Goal: Transaction & Acquisition: Download file/media

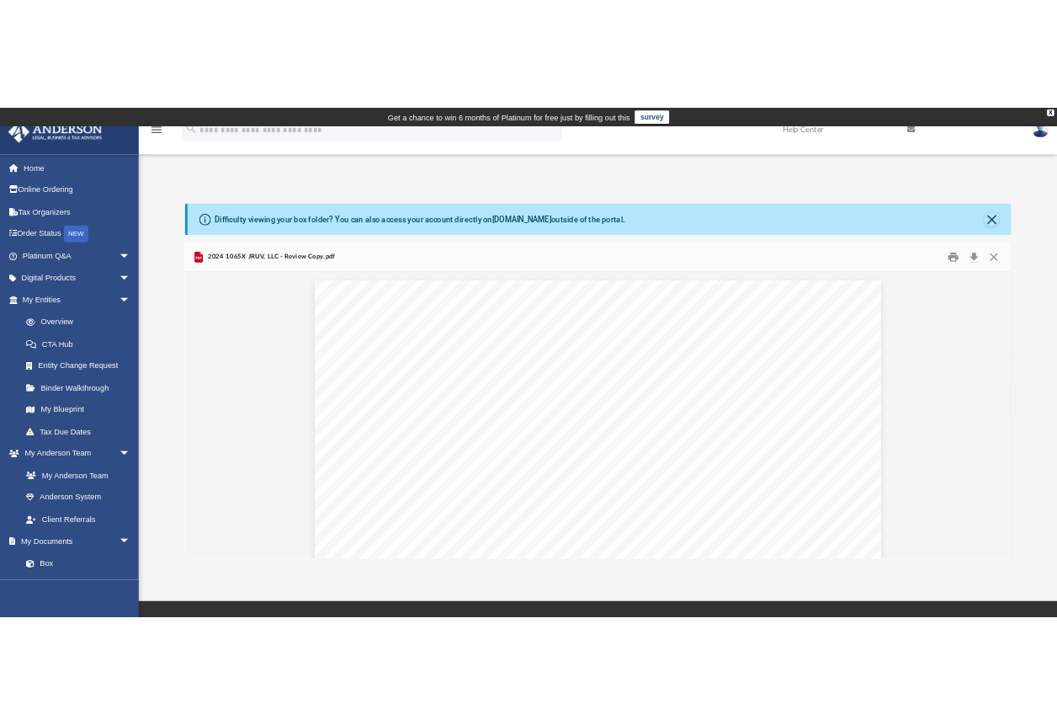
scroll to position [337, 0]
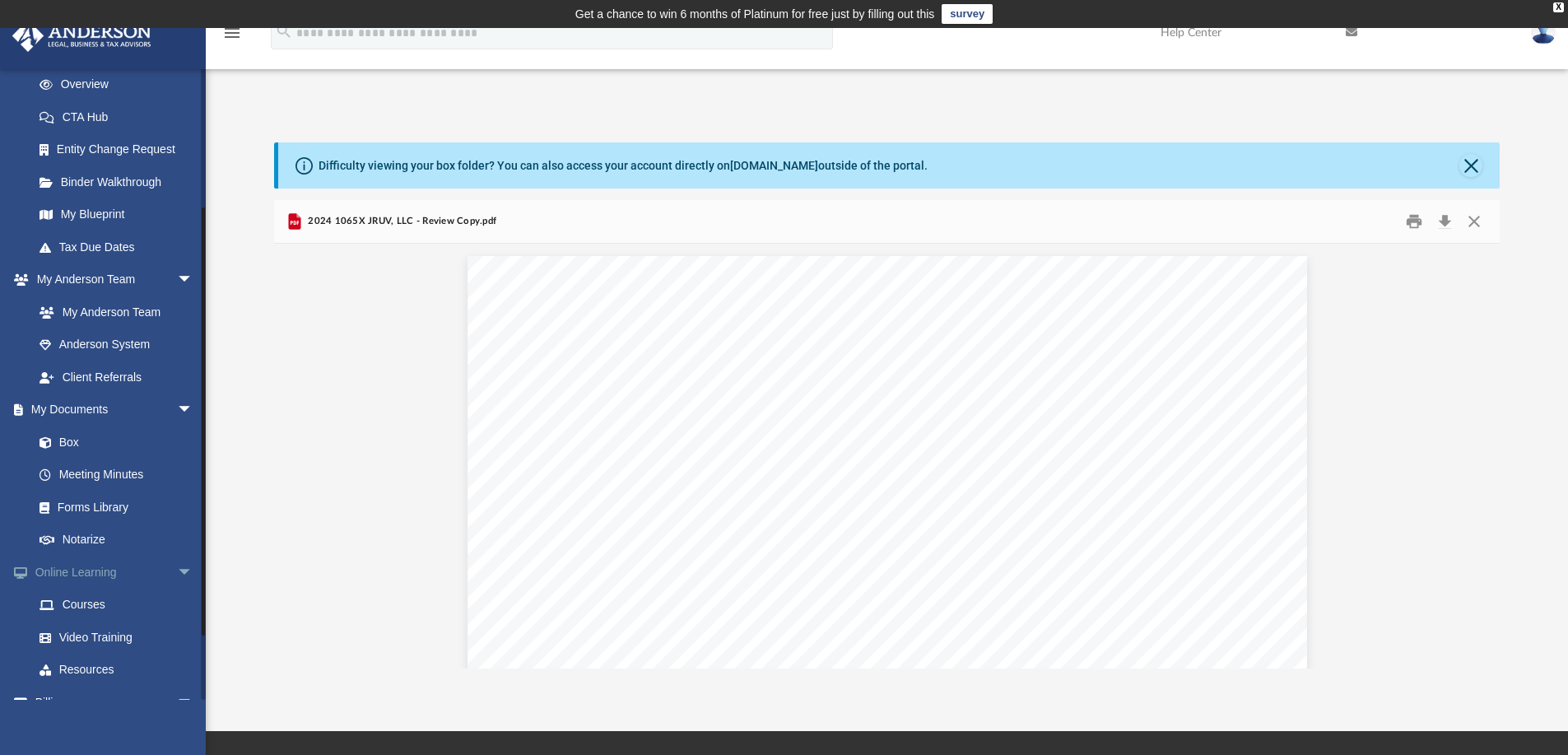
scroll to position [247, 0]
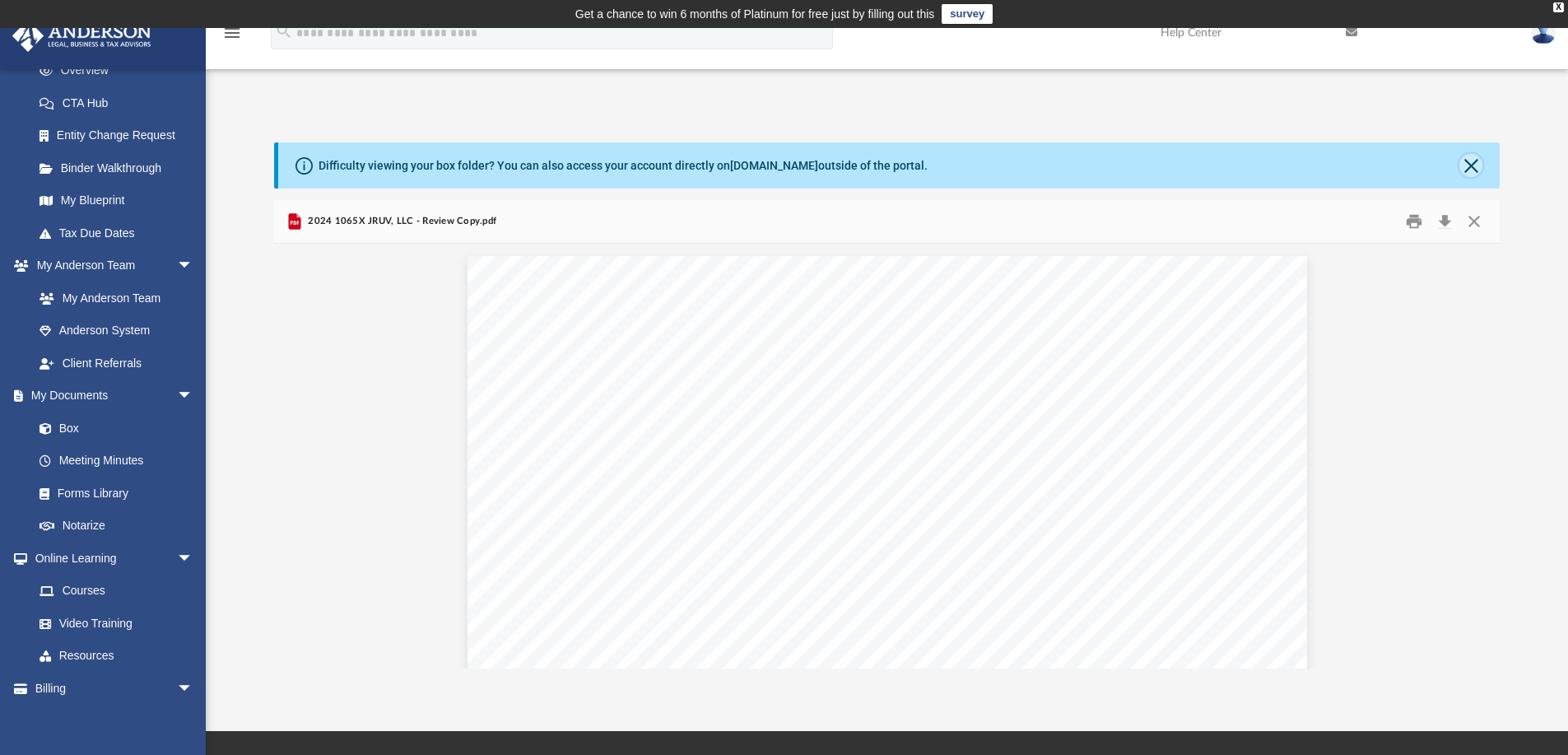
click at [1470, 170] on button "Close" at bounding box center [1470, 165] width 23 height 23
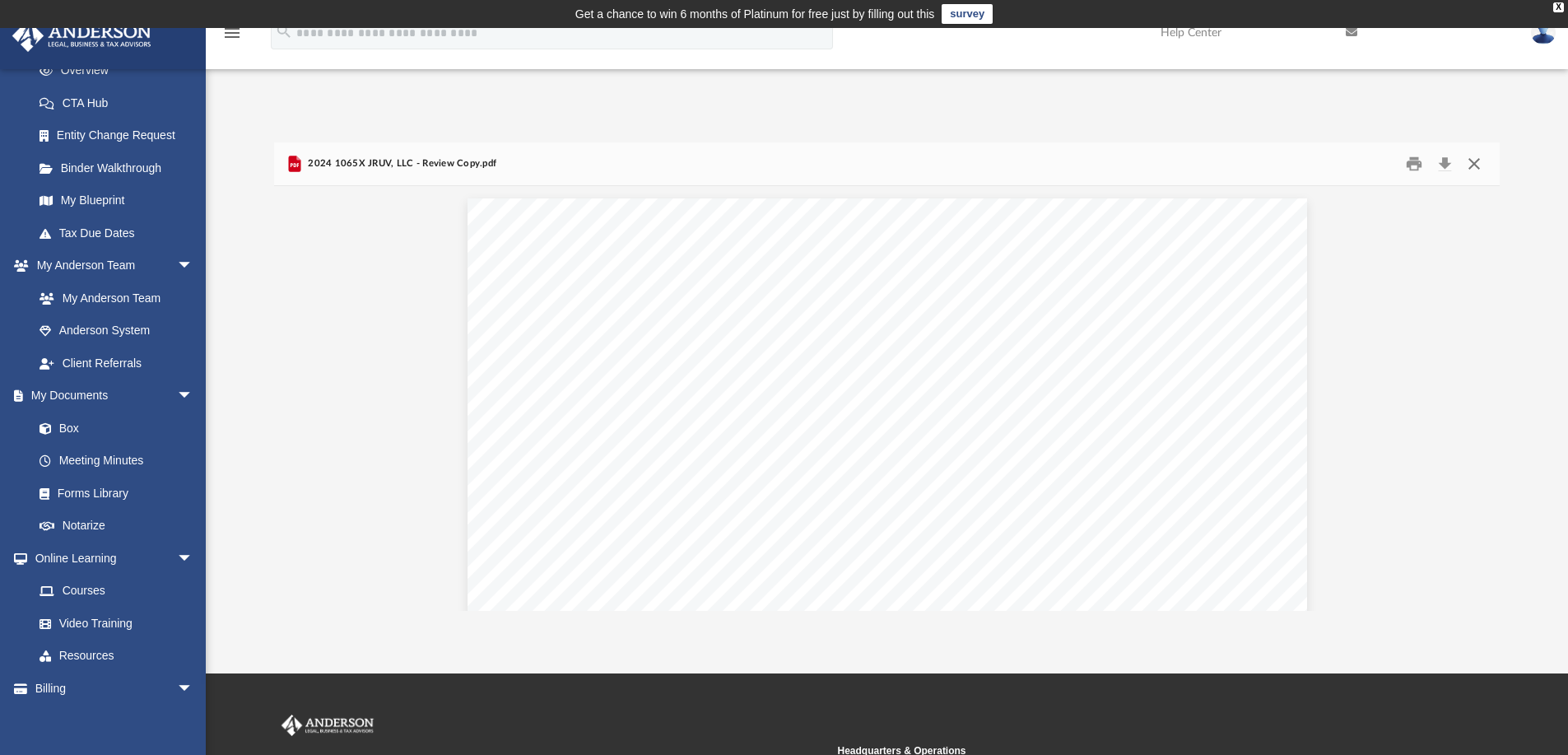
click at [1471, 168] on button "Close" at bounding box center [1473, 164] width 29 height 25
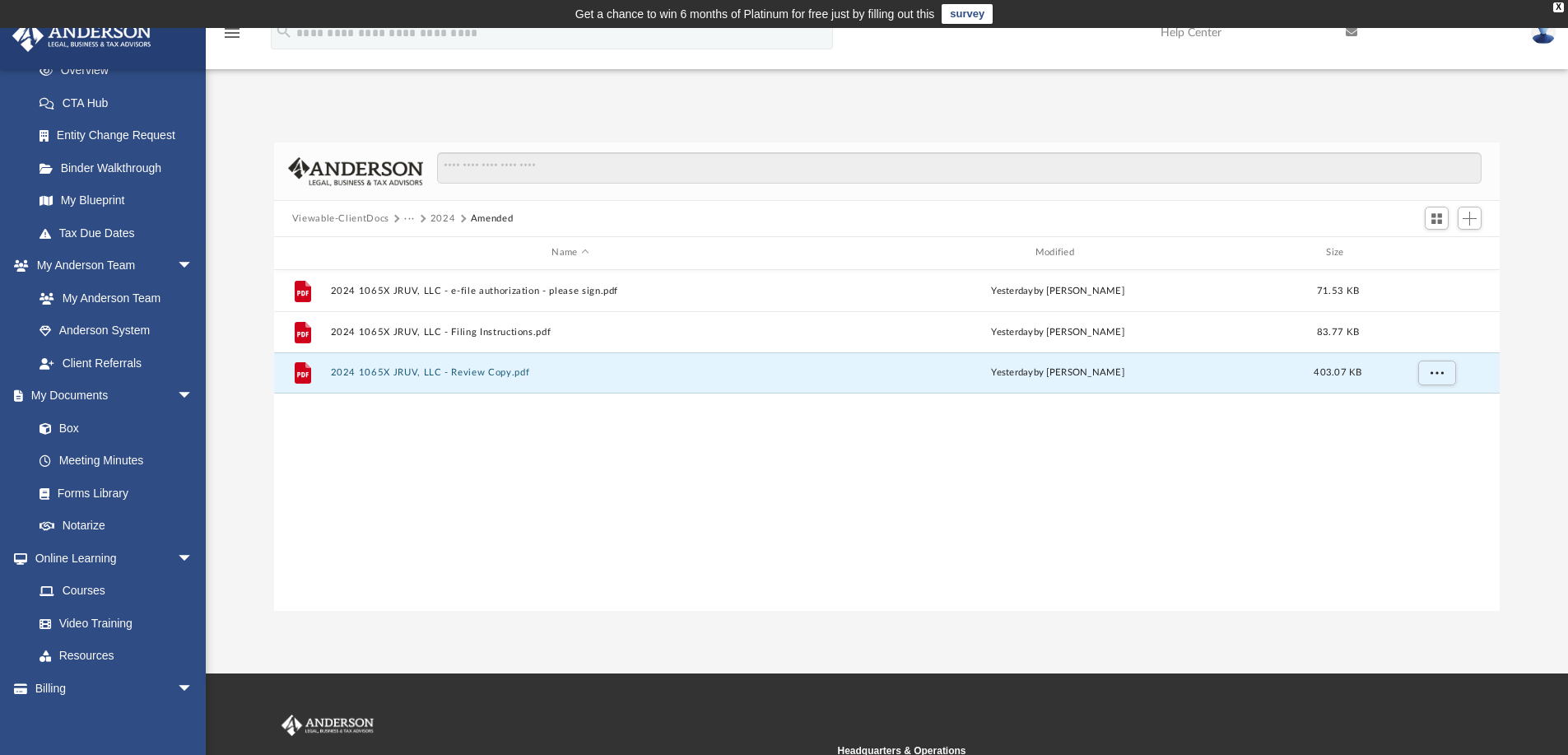
click at [443, 218] on button "2024" at bounding box center [443, 218] width 25 height 15
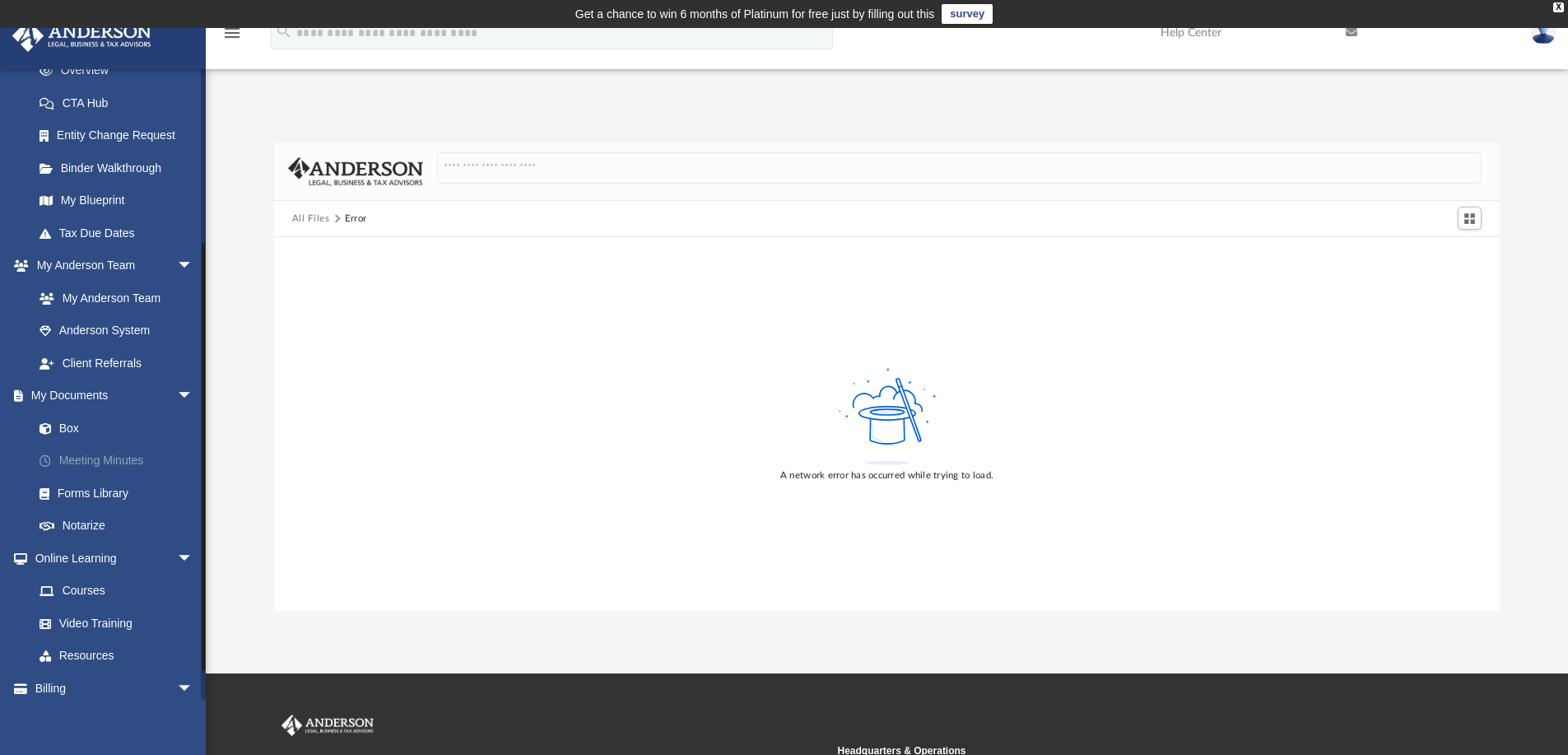
click at [105, 459] on link "Meeting Minutes" at bounding box center [120, 462] width 195 height 33
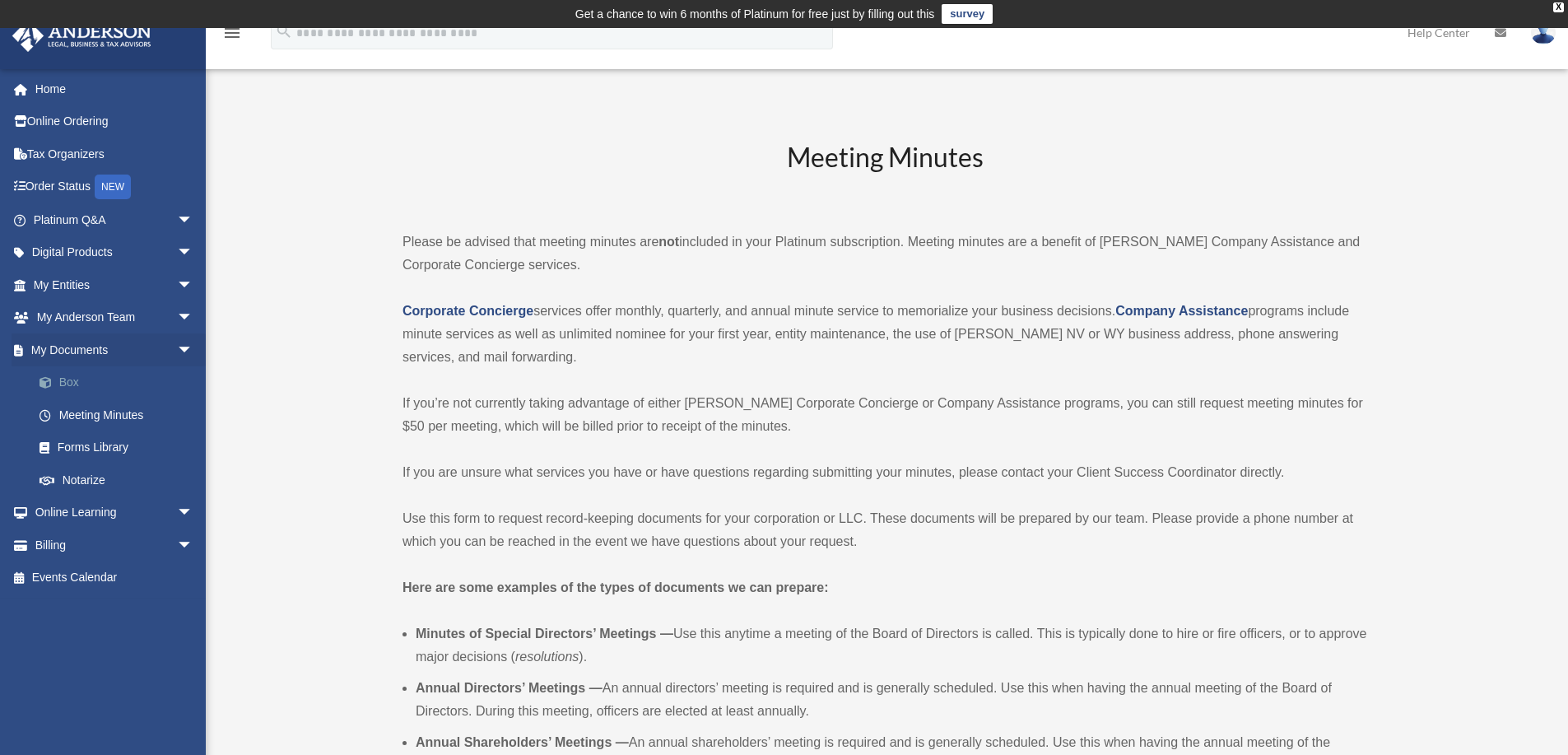
click at [74, 380] on link "Box" at bounding box center [120, 383] width 195 height 33
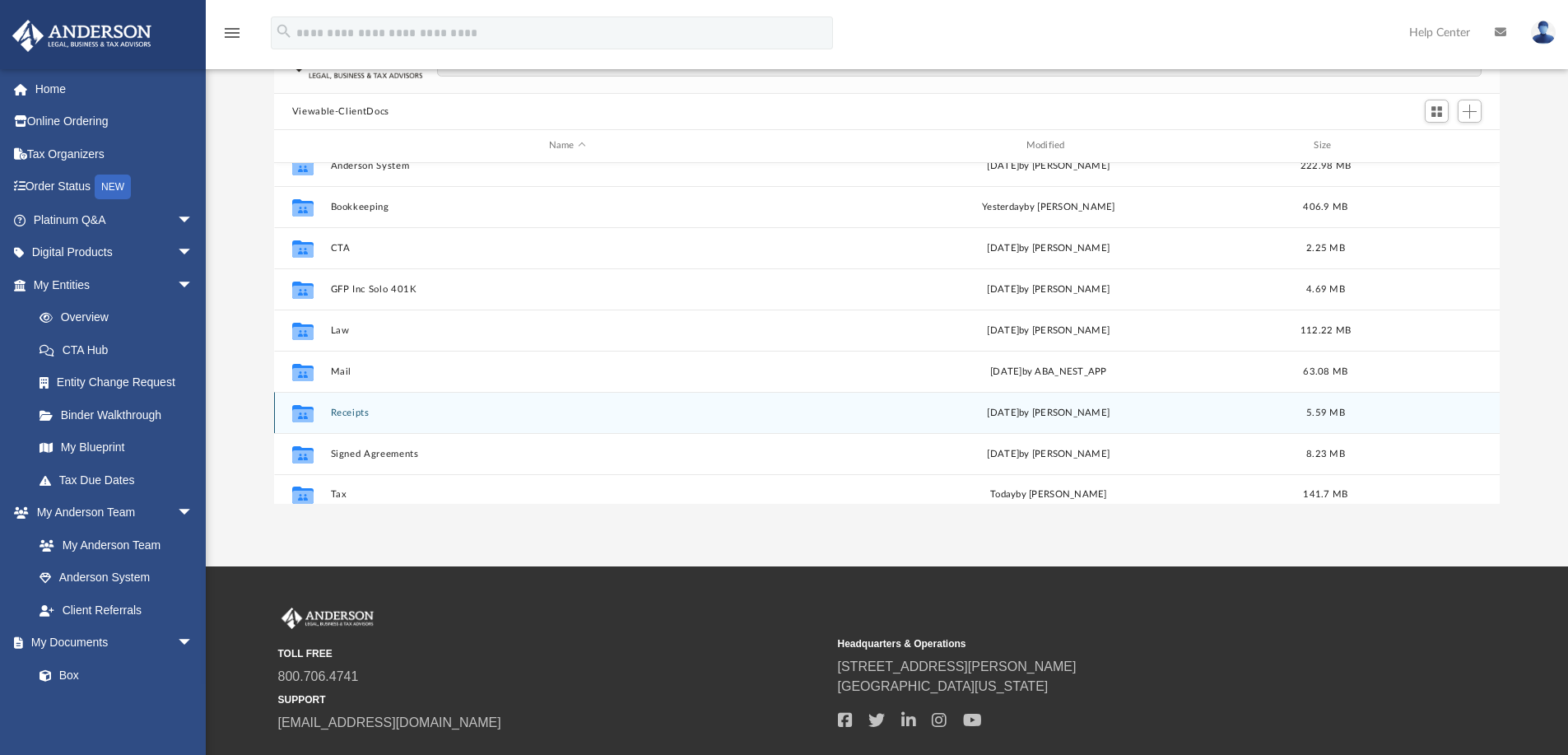
scroll to position [28, 0]
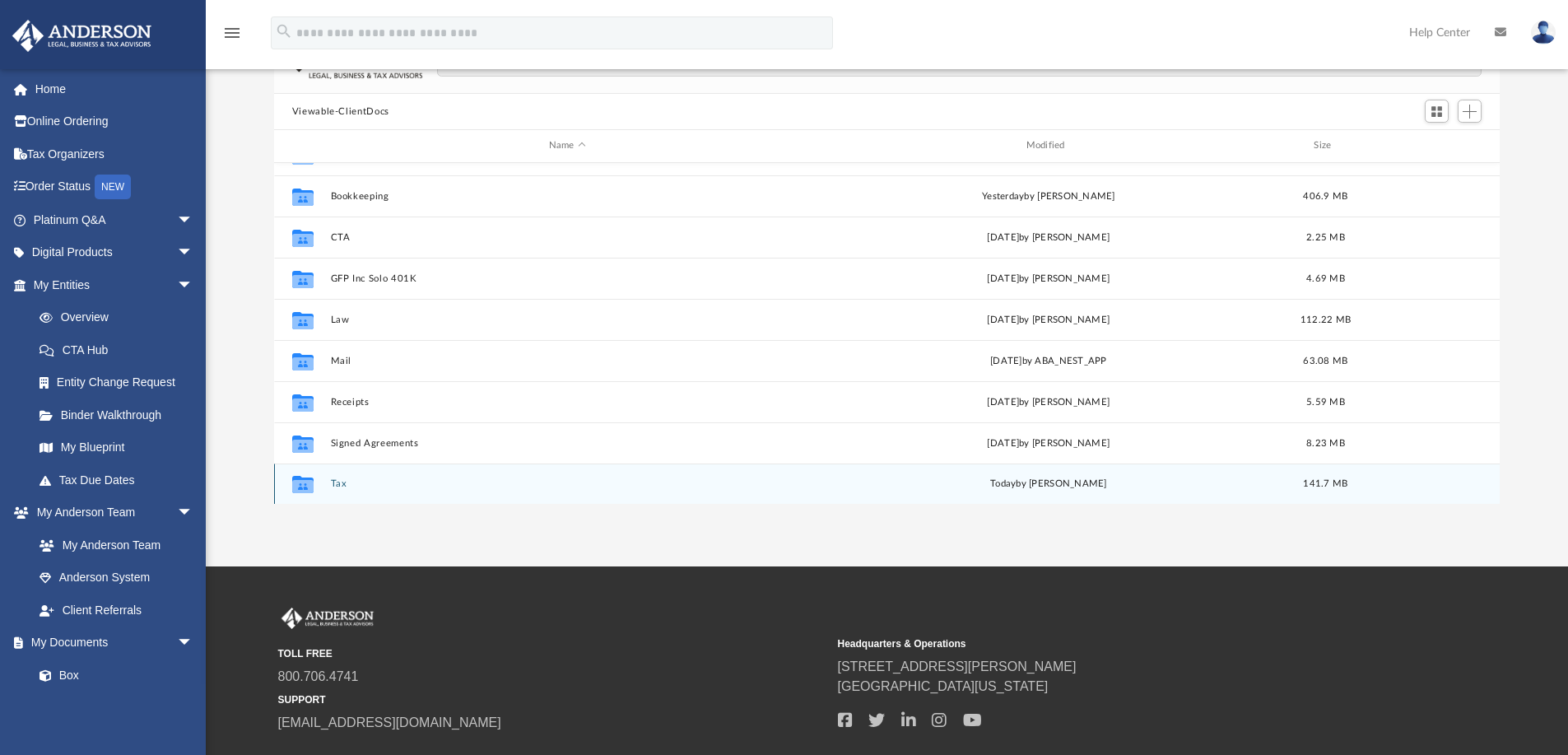
click at [340, 484] on button "Tax" at bounding box center [567, 483] width 474 height 11
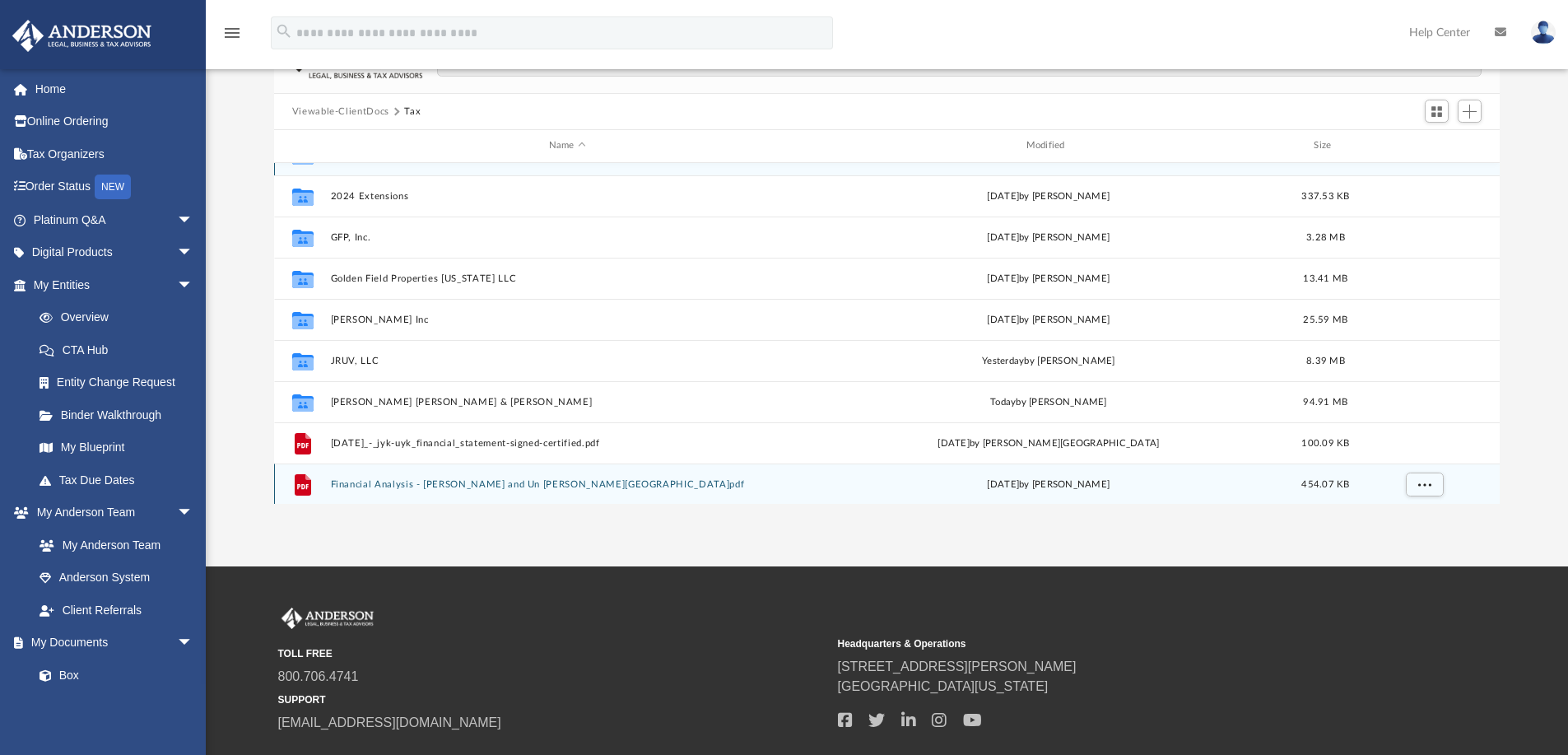
scroll to position [0, 0]
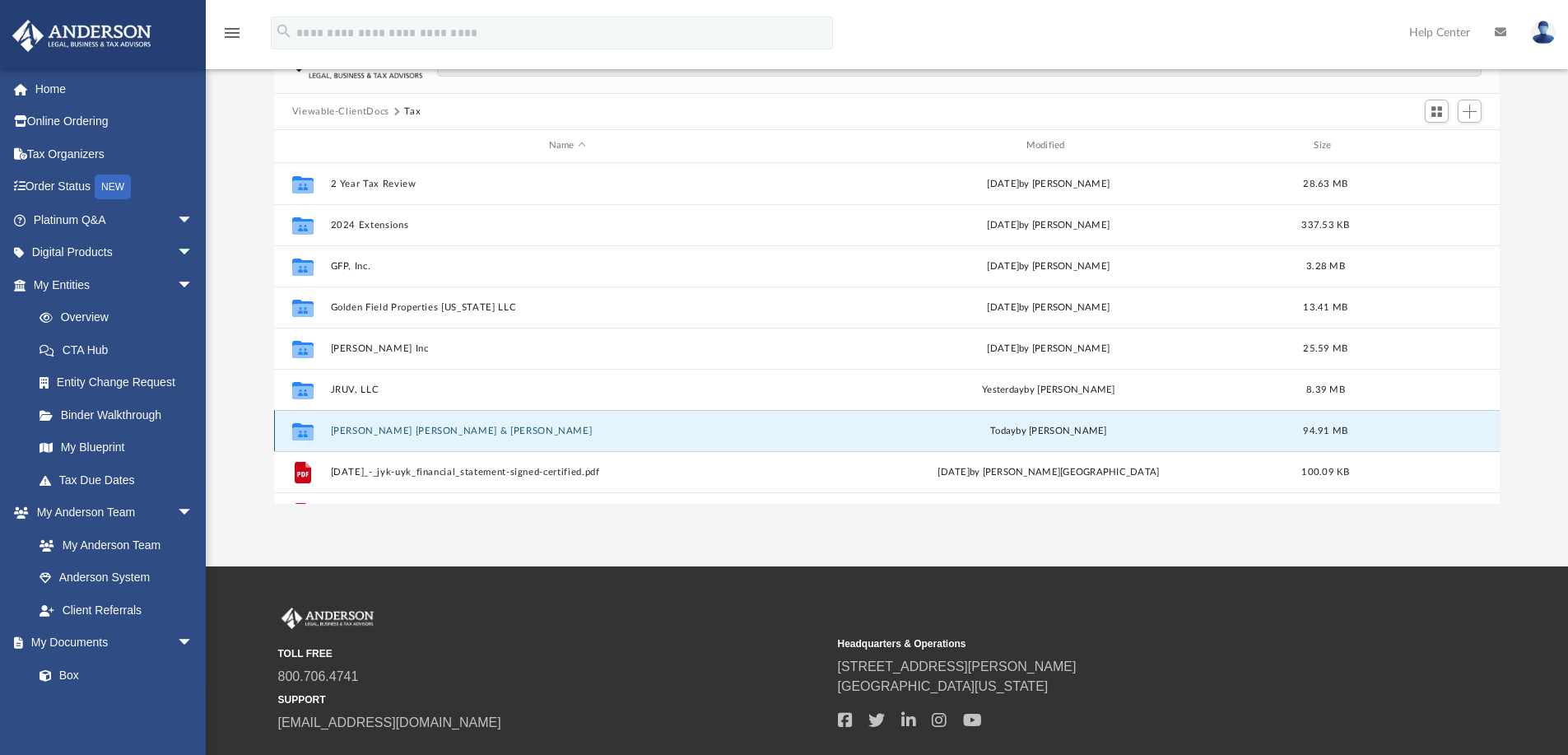
click at [365, 429] on button "[PERSON_NAME] [PERSON_NAME] & [PERSON_NAME]" at bounding box center [567, 430] width 474 height 11
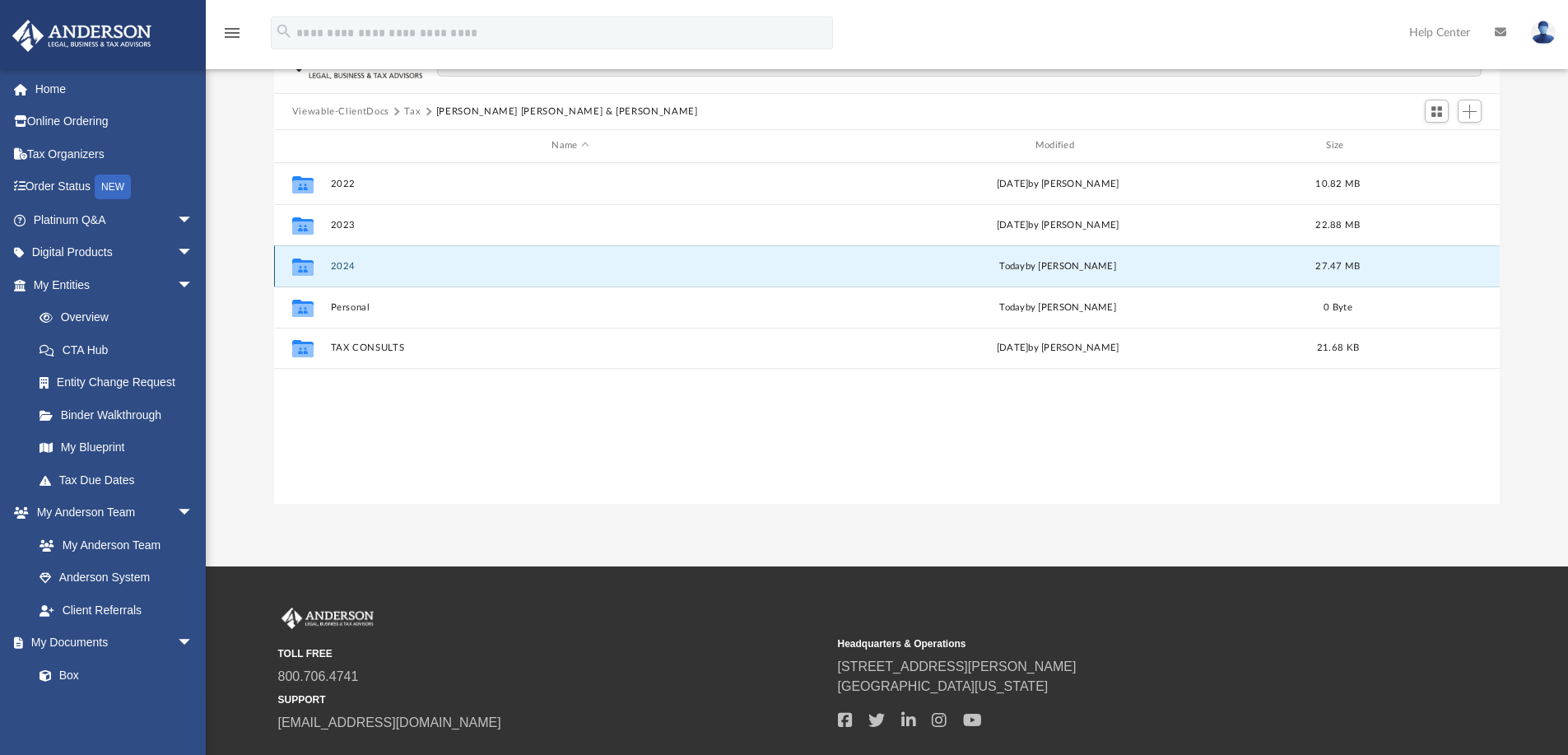
click at [350, 267] on button "2024" at bounding box center [570, 266] width 480 height 11
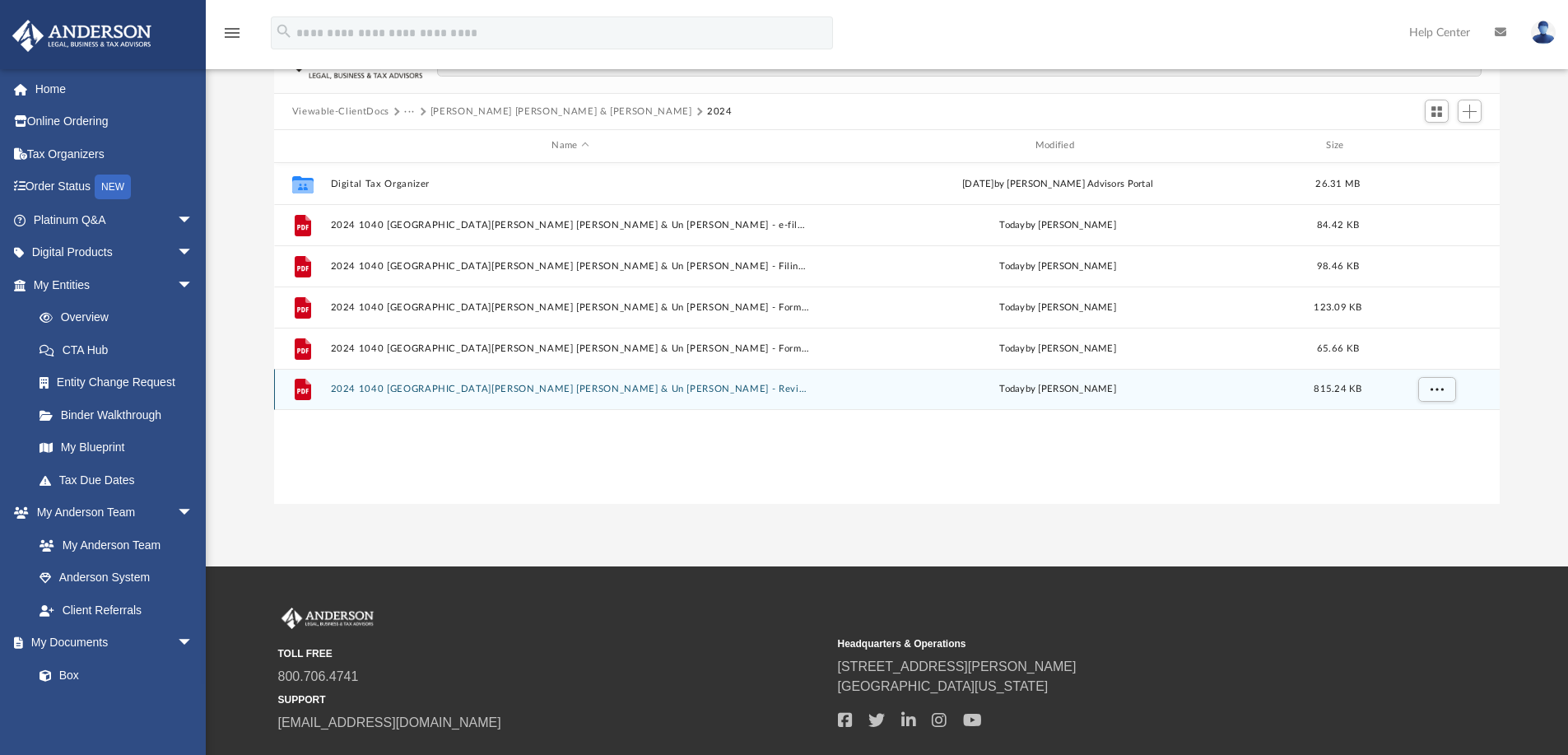
click at [455, 386] on button "2024 1040 [GEOGRAPHIC_DATA][PERSON_NAME] [PERSON_NAME] & Un [PERSON_NAME] - Rev…" at bounding box center [570, 388] width 480 height 11
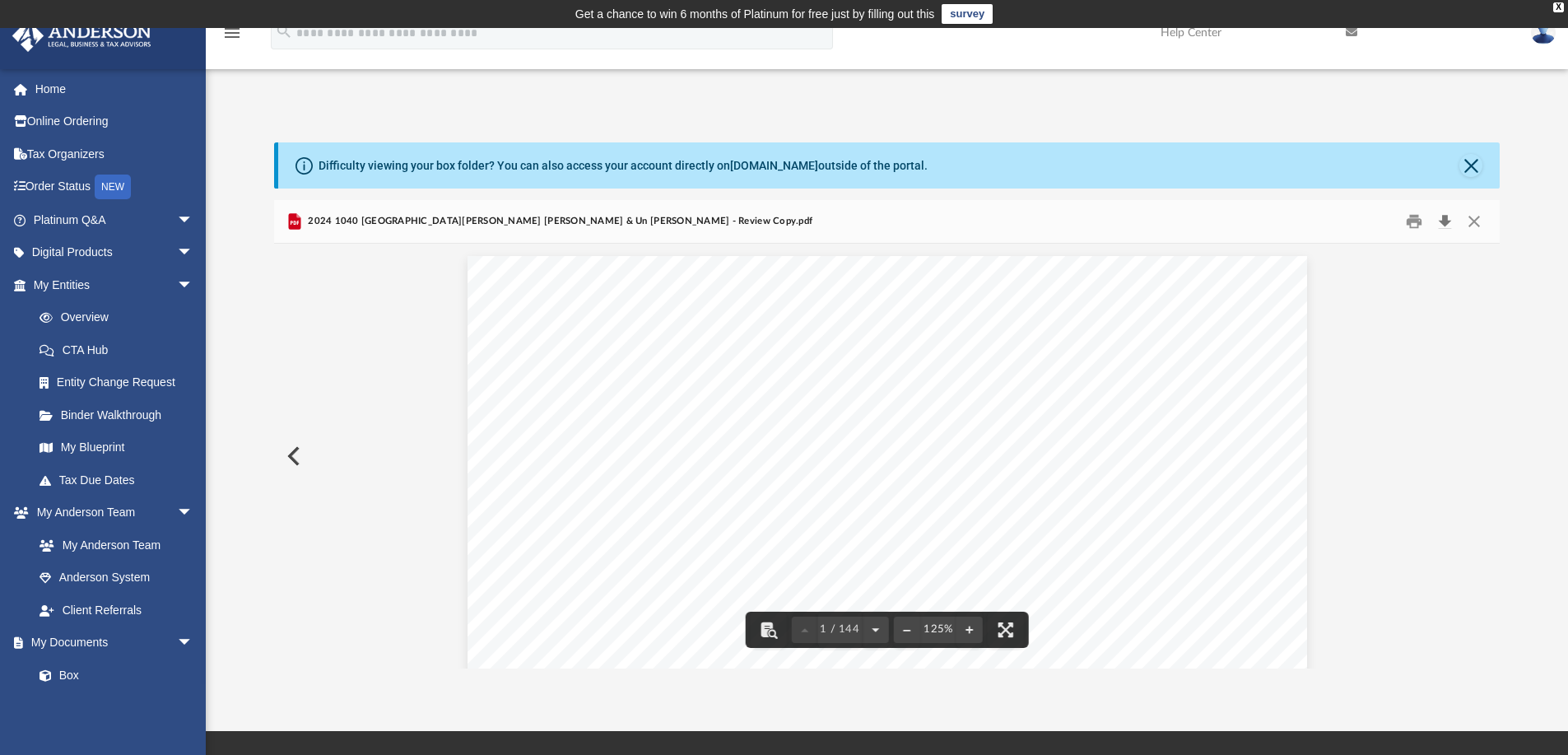
click at [1442, 224] on button "Download" at bounding box center [1444, 222] width 29 height 25
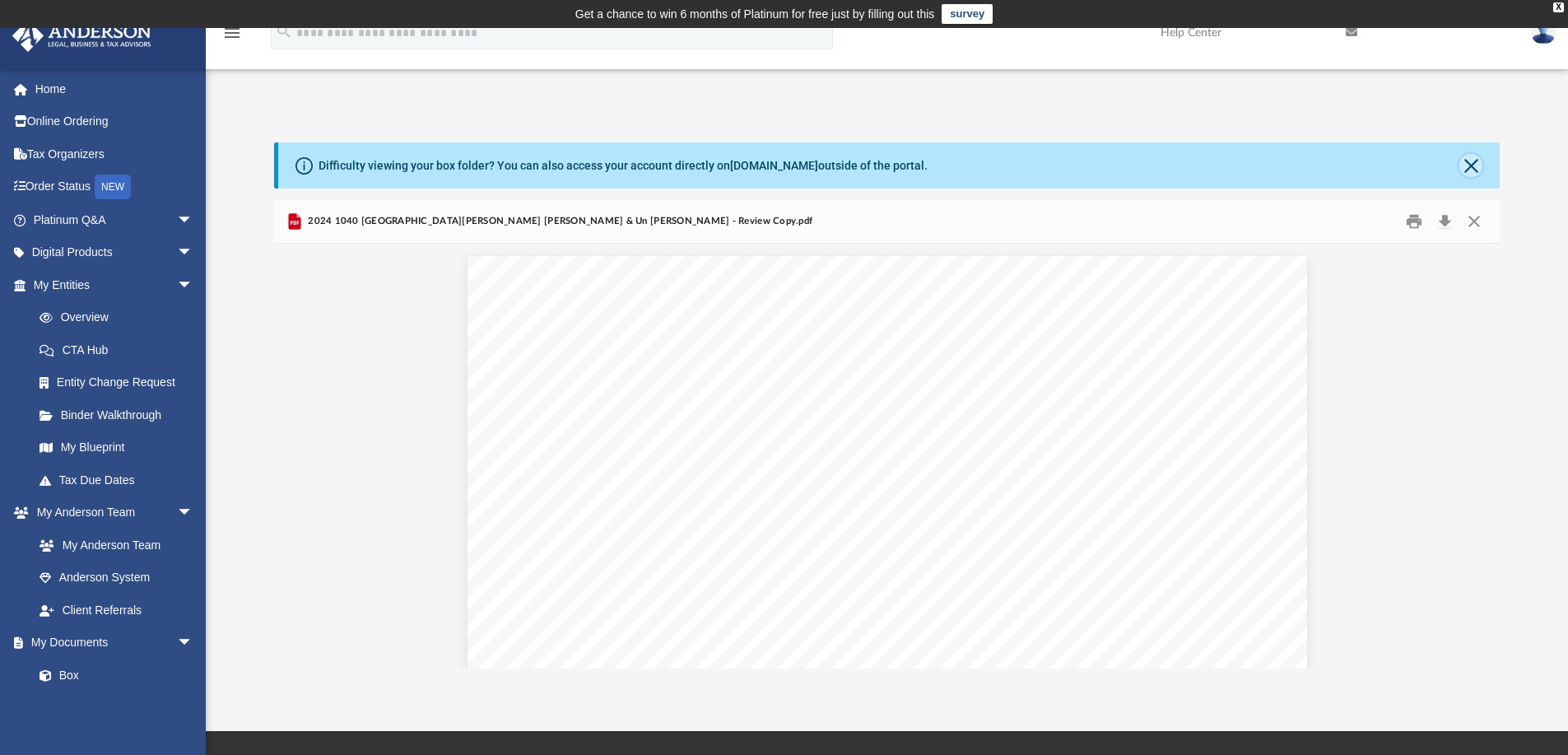
click at [1472, 158] on button "Close" at bounding box center [1470, 165] width 23 height 23
